Goal: Task Accomplishment & Management: Complete application form

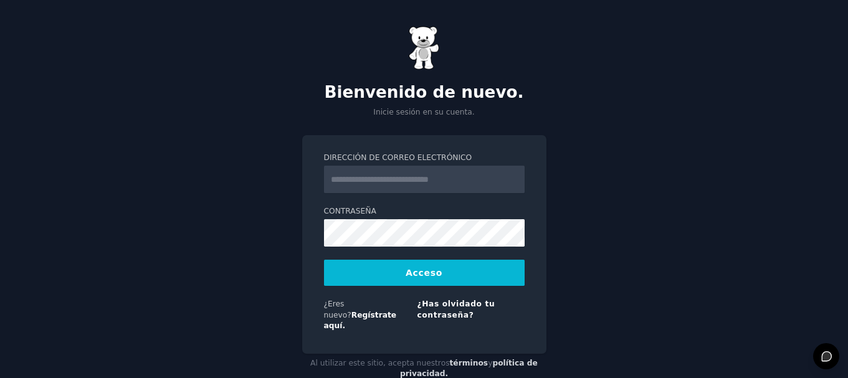
click at [353, 181] on input "Dirección de correo electrónico" at bounding box center [424, 179] width 201 height 27
type input "**********"
click at [406, 272] on button "Acceso" at bounding box center [424, 273] width 201 height 26
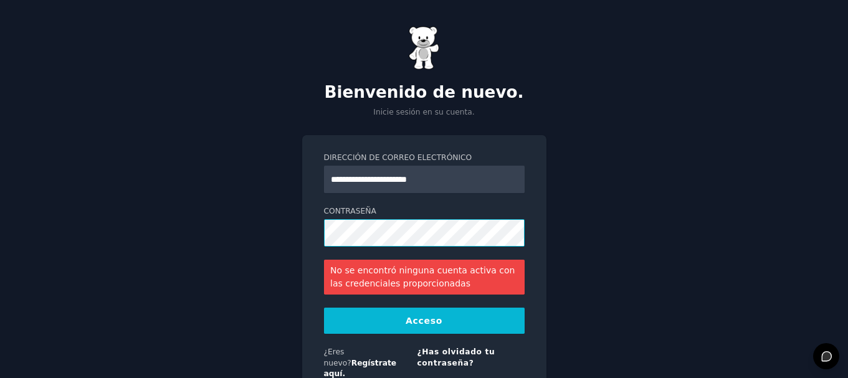
click at [295, 233] on div "**********" at bounding box center [424, 229] width 848 height 459
click at [423, 322] on font "Acceso" at bounding box center [424, 321] width 37 height 10
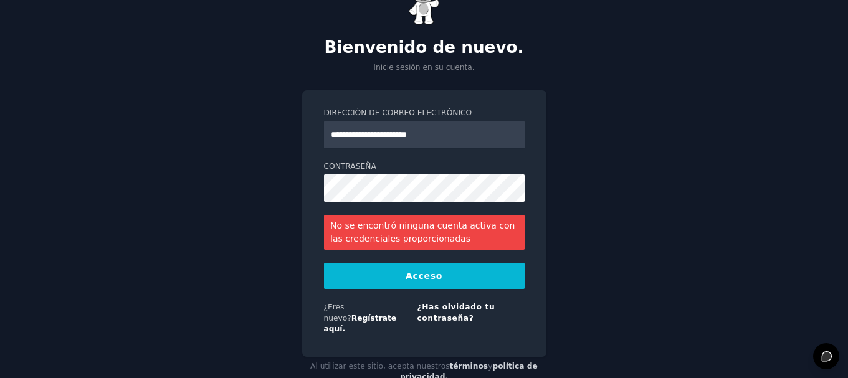
scroll to position [62, 0]
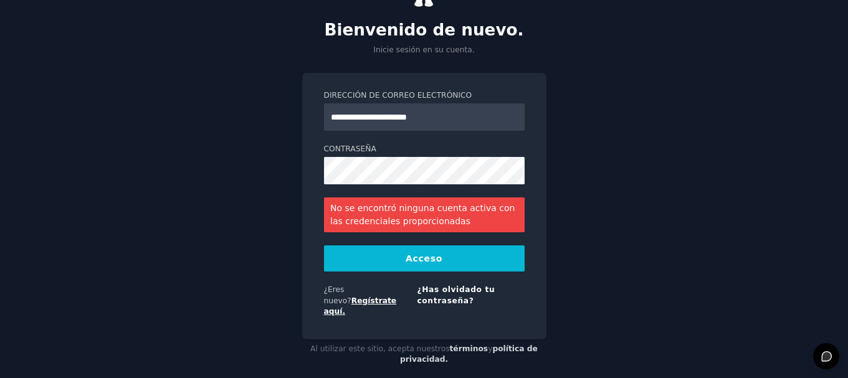
click at [388, 297] on font "Regístrate aquí." at bounding box center [360, 307] width 73 height 20
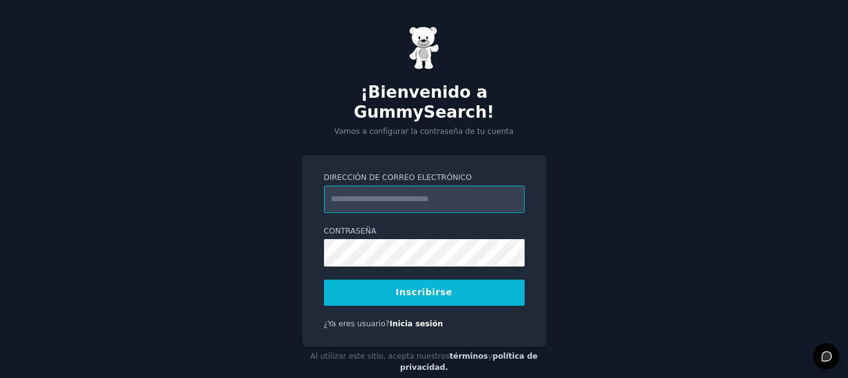
click at [364, 186] on input "Dirección de correo electrónico" at bounding box center [424, 199] width 201 height 27
type input "**********"
click at [414, 287] on font "Inscribirse" at bounding box center [424, 292] width 57 height 10
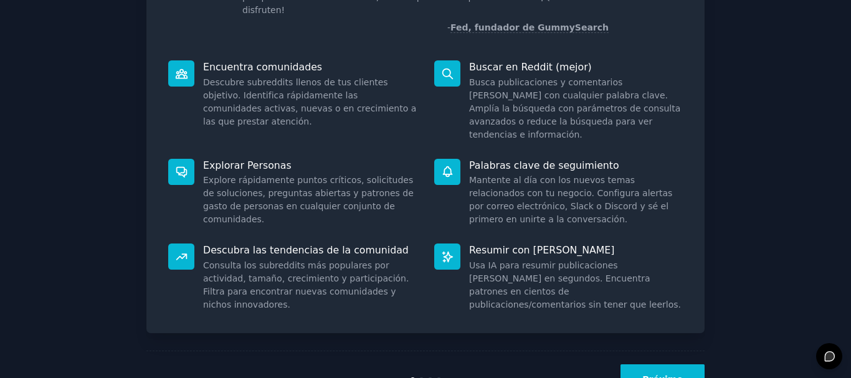
scroll to position [149, 0]
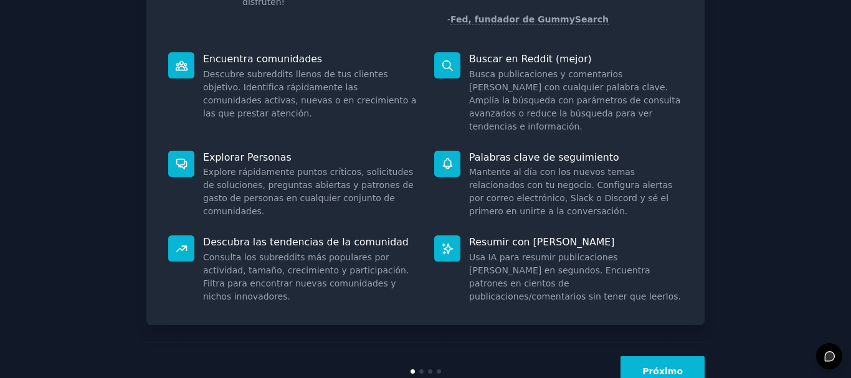
click at [671, 366] on font "Próximo" at bounding box center [663, 371] width 41 height 10
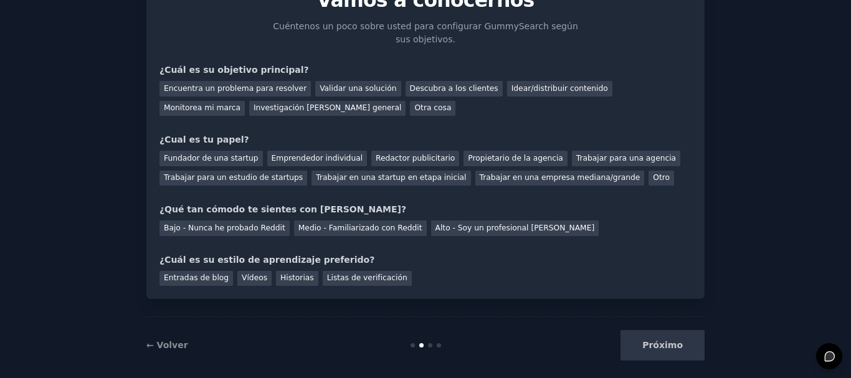
scroll to position [81, 0]
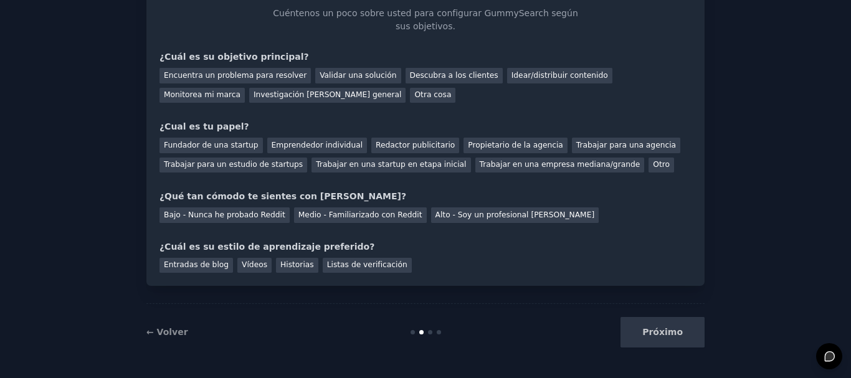
click at [661, 330] on div "Próximo" at bounding box center [612, 332] width 186 height 31
click at [657, 332] on div "Próximo" at bounding box center [612, 332] width 186 height 31
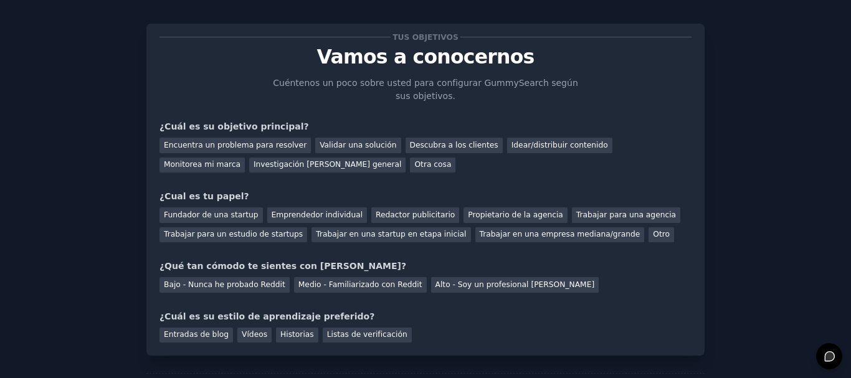
scroll to position [0, 0]
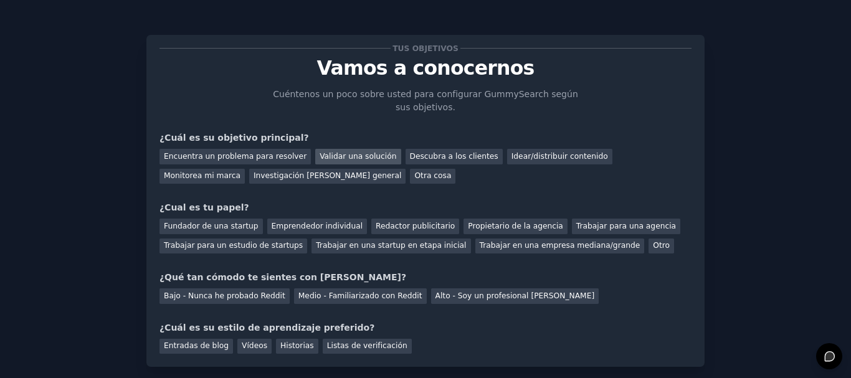
click at [334, 155] on font "Validar una solución" at bounding box center [358, 156] width 77 height 9
click at [236, 295] on font "Bajo - Nunca he probado Reddit" at bounding box center [225, 296] width 122 height 9
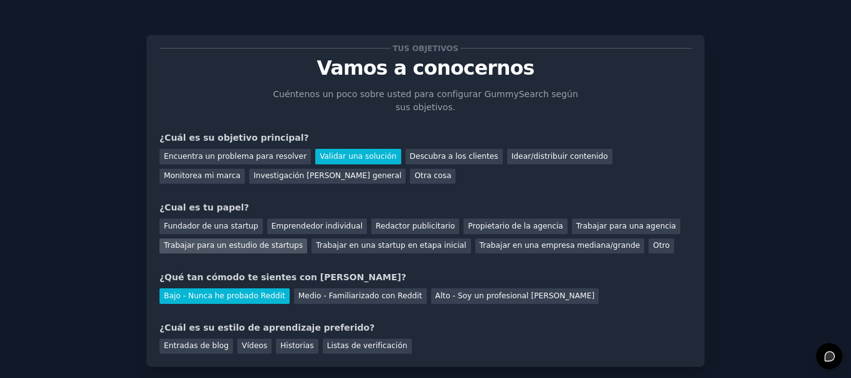
click at [244, 247] on font "Trabajar para un estudio de startups" at bounding box center [233, 245] width 139 height 9
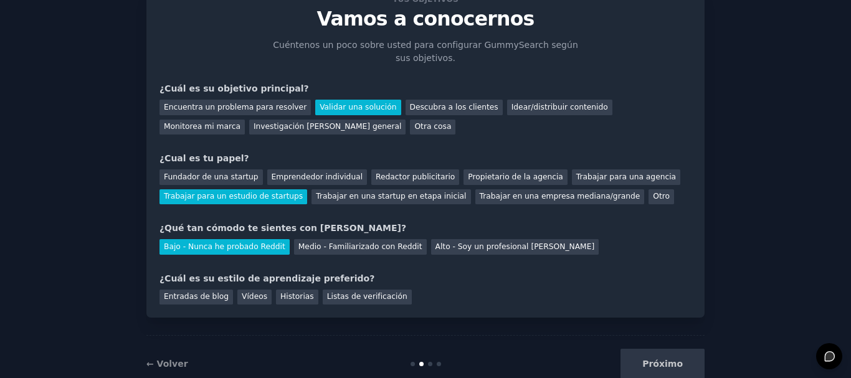
scroll to position [62, 0]
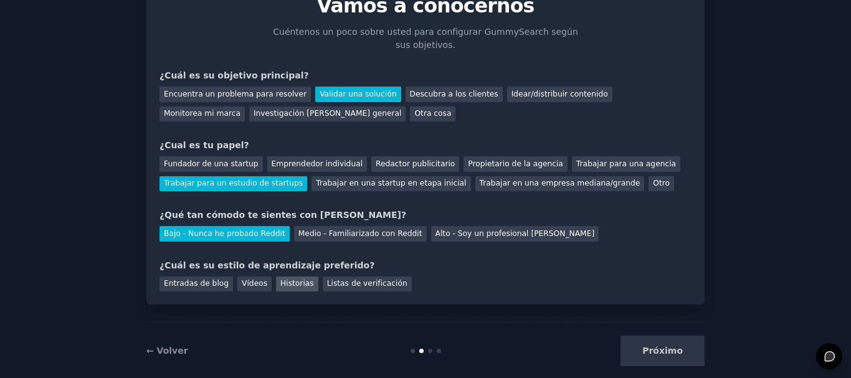
click at [280, 284] on font "Historias" at bounding box center [297, 283] width 34 height 9
drag, startPoint x: 666, startPoint y: 352, endPoint x: 643, endPoint y: 350, distance: 23.8
click at [666, 352] on font "Próximo" at bounding box center [663, 351] width 41 height 10
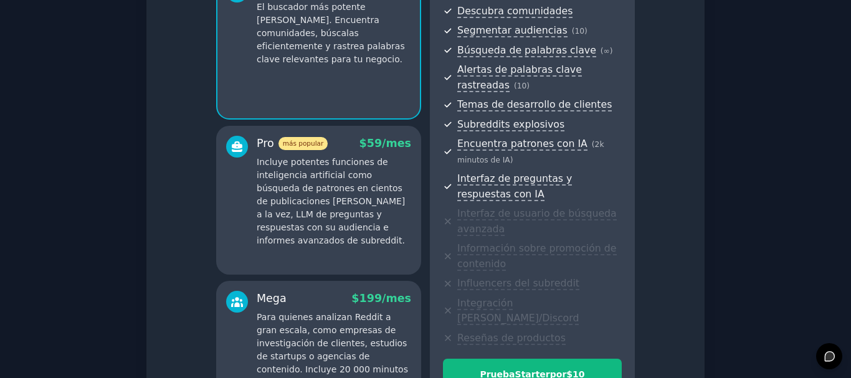
scroll to position [249, 0]
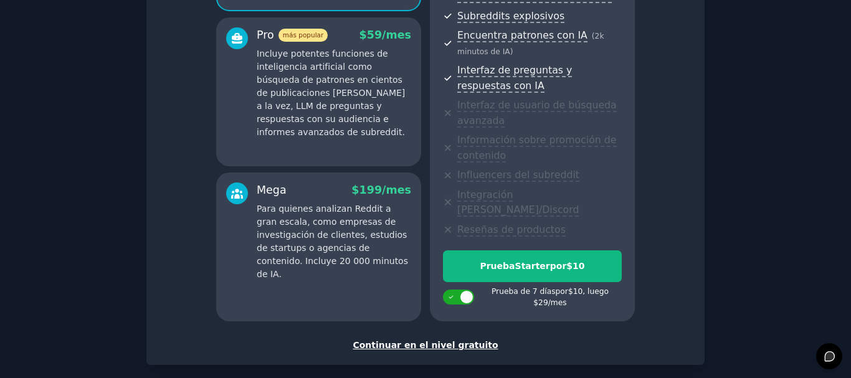
click at [452, 340] on font "Continuar en el nivel gratuito" at bounding box center [425, 345] width 145 height 10
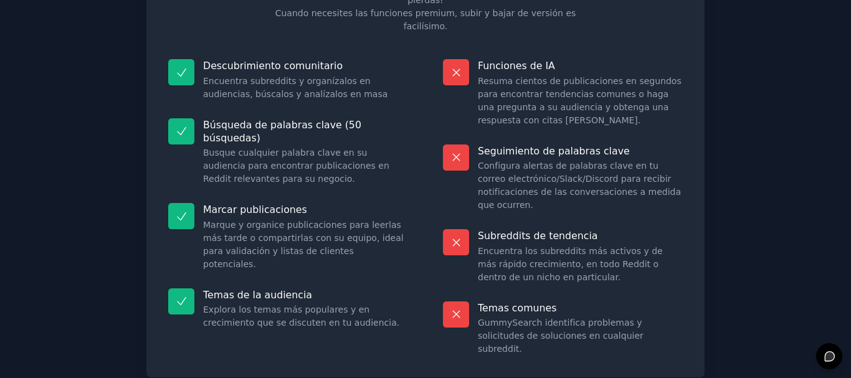
scroll to position [146, 0]
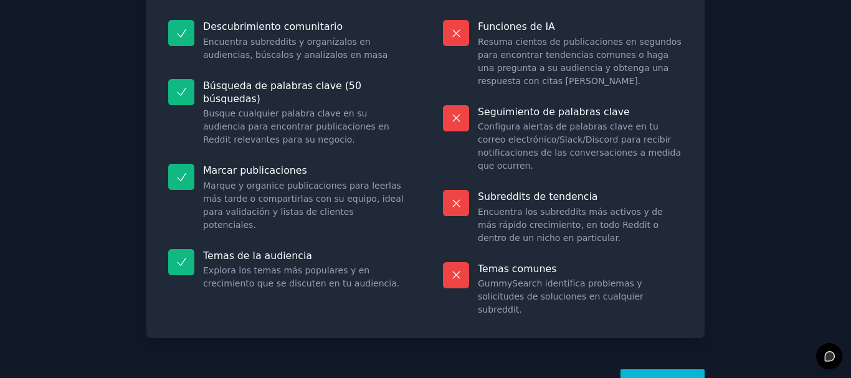
click at [668, 378] on font "¡Vamos!" at bounding box center [663, 385] width 41 height 10
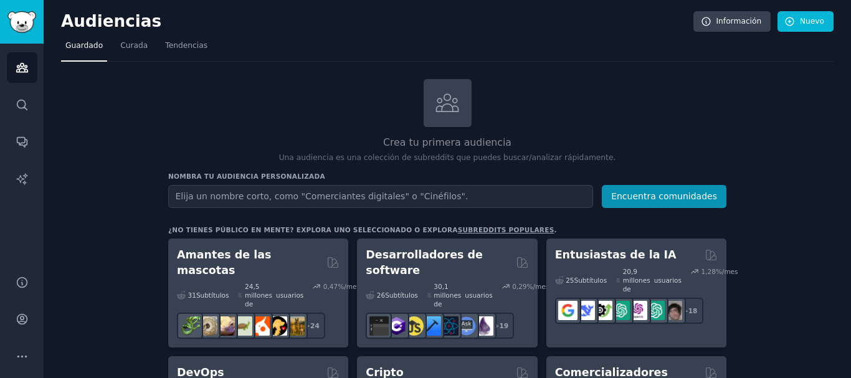
click at [661, 107] on div "Crea tu primera audiencia Una audiencia es una colección de subreddits que pued…" at bounding box center [447, 121] width 558 height 85
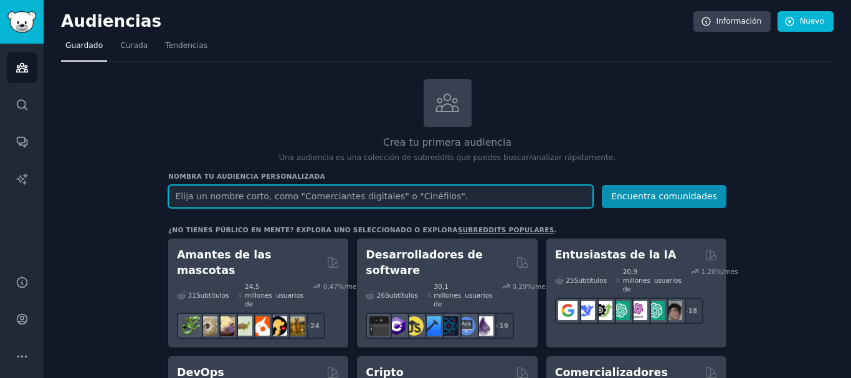
click at [241, 198] on input "text" at bounding box center [380, 196] width 425 height 23
click at [211, 202] on input "text" at bounding box center [380, 196] width 425 height 23
type input "R"
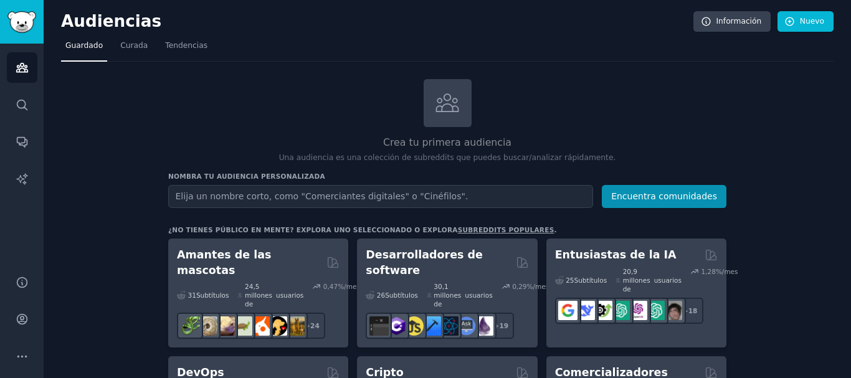
click at [270, 94] on div "Crea tu primera audiencia Una audiencia es una colección de subreddits que pued…" at bounding box center [447, 121] width 558 height 85
click at [615, 98] on div "Crea tu primera audiencia Una audiencia es una colección de subreddits que pued…" at bounding box center [447, 121] width 558 height 85
drag, startPoint x: 720, startPoint y: 2, endPoint x: 621, endPoint y: 57, distance: 112.7
click at [621, 57] on nav "Guardado Curada Tendencias" at bounding box center [447, 49] width 773 height 26
click at [175, 46] on font "Tendencias" at bounding box center [186, 45] width 42 height 9
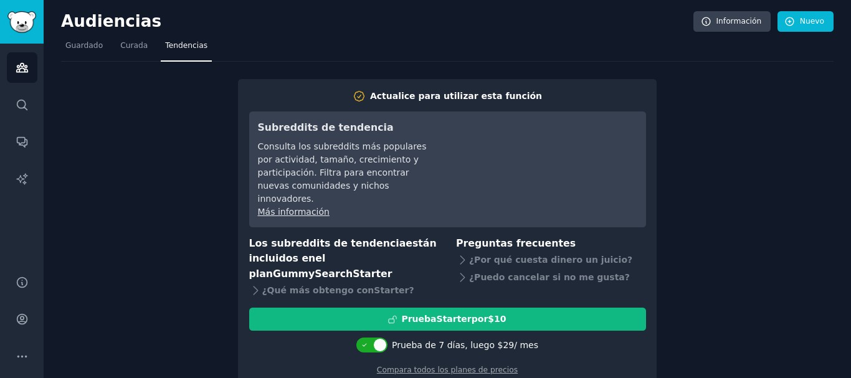
scroll to position [21, 0]
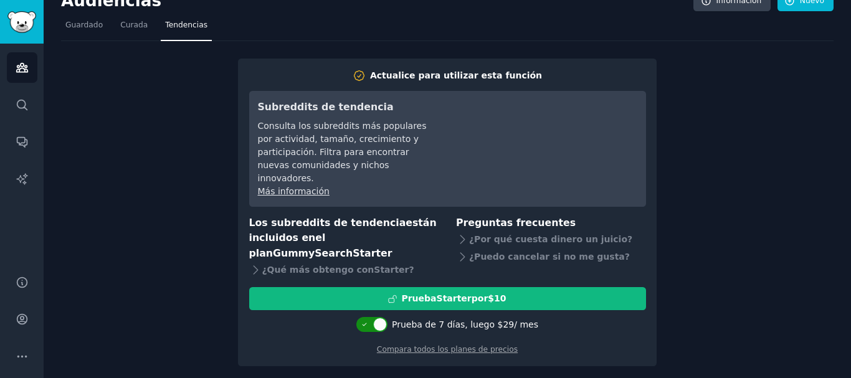
click at [381, 318] on div at bounding box center [380, 325] width 14 height 14
checkbox input "false"
click at [377, 317] on div at bounding box center [372, 324] width 31 height 15
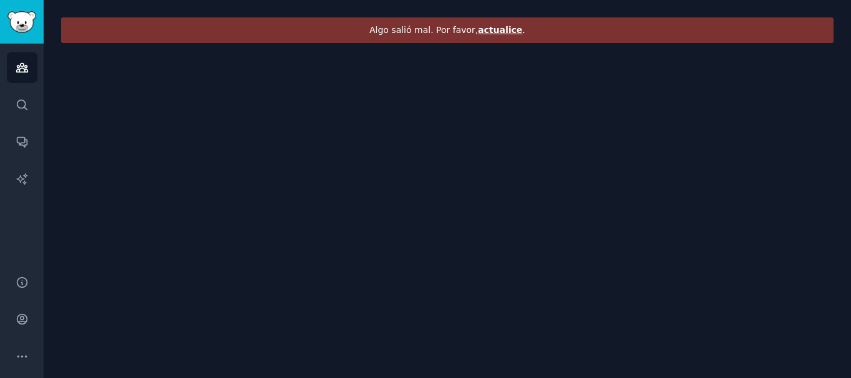
click at [494, 29] on font "actualice" at bounding box center [500, 30] width 44 height 10
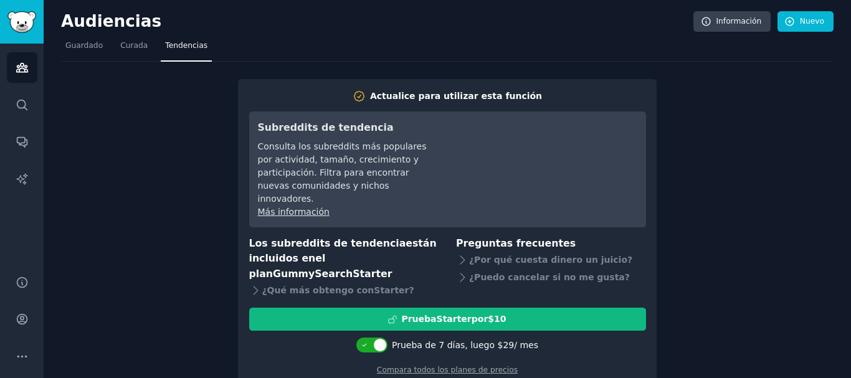
scroll to position [21, 0]
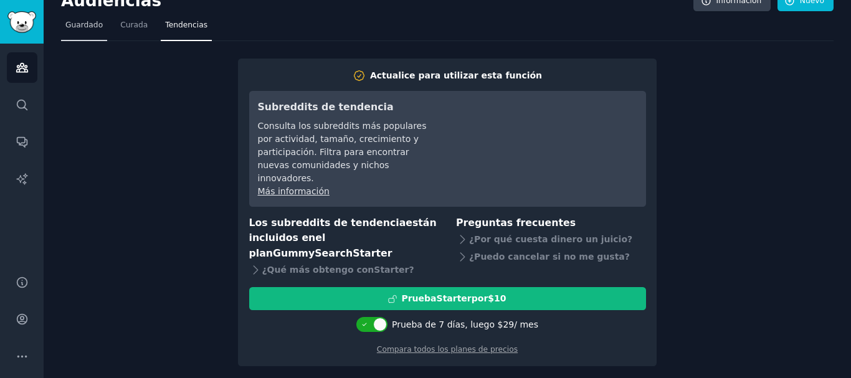
click at [84, 24] on font "Guardado" at bounding box center [83, 25] width 37 height 9
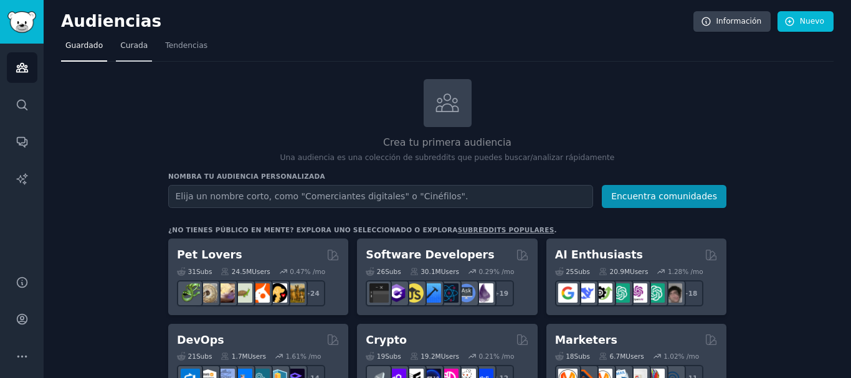
click at [135, 42] on font "Curada" at bounding box center [133, 45] width 27 height 9
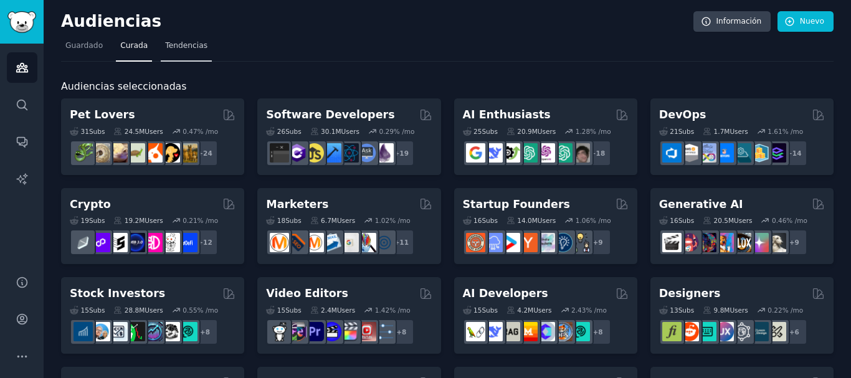
click at [179, 45] on font "Tendencias" at bounding box center [186, 45] width 42 height 9
